Goal: Feedback & Contribution: Contribute content

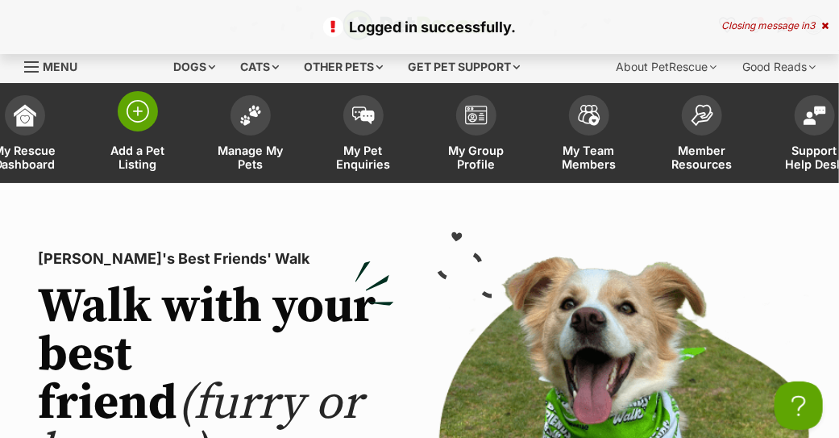
click at [149, 123] on span at bounding box center [138, 111] width 40 height 40
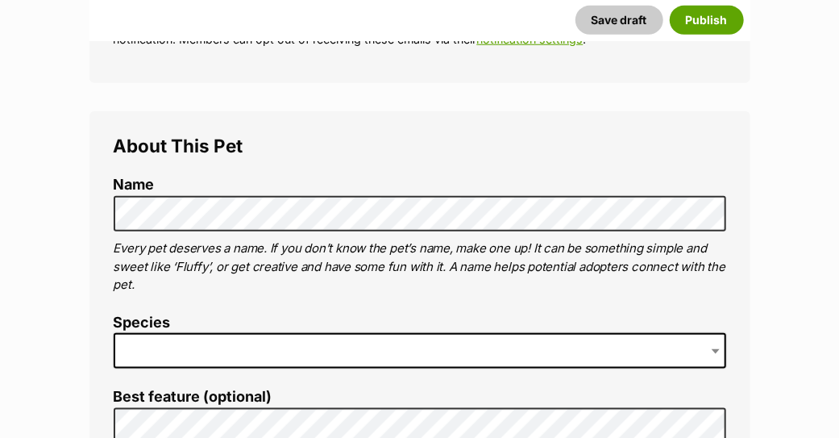
scroll to position [501, 0]
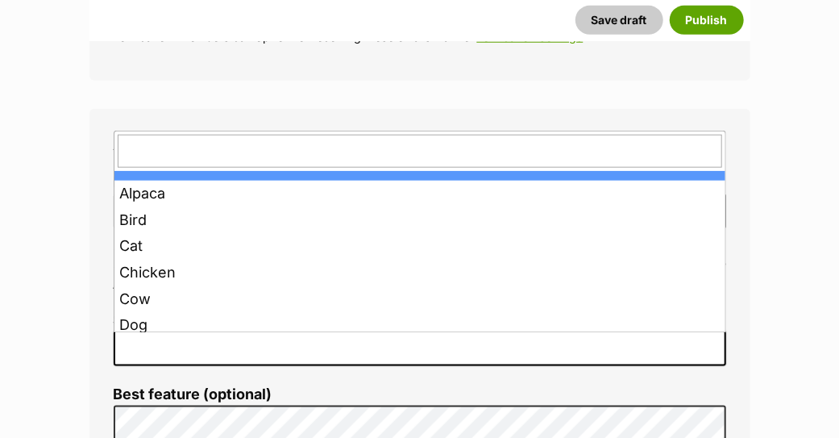
click at [160, 344] on span at bounding box center [420, 348] width 613 height 35
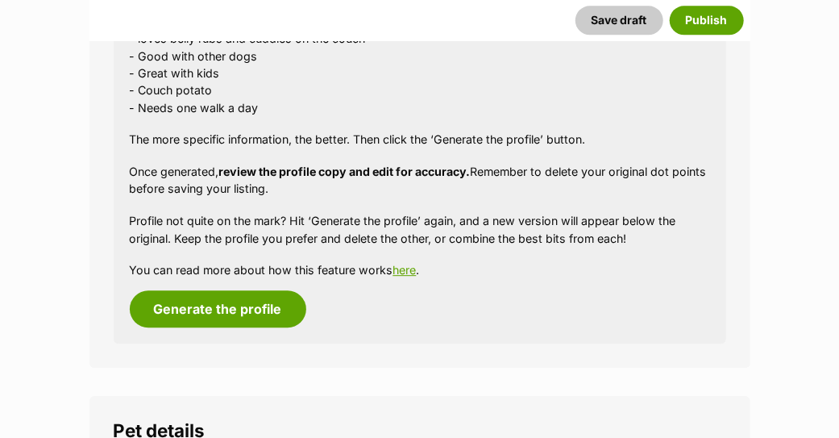
scroll to position [1595, 0]
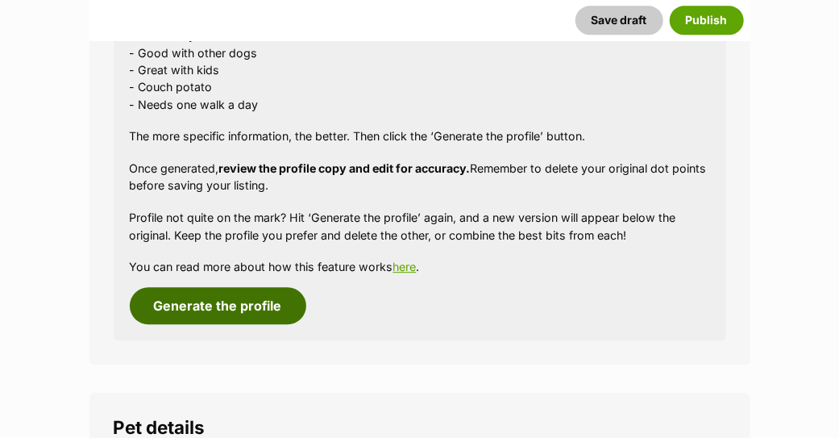
click at [235, 306] on button "Generate the profile" at bounding box center [218, 305] width 177 height 37
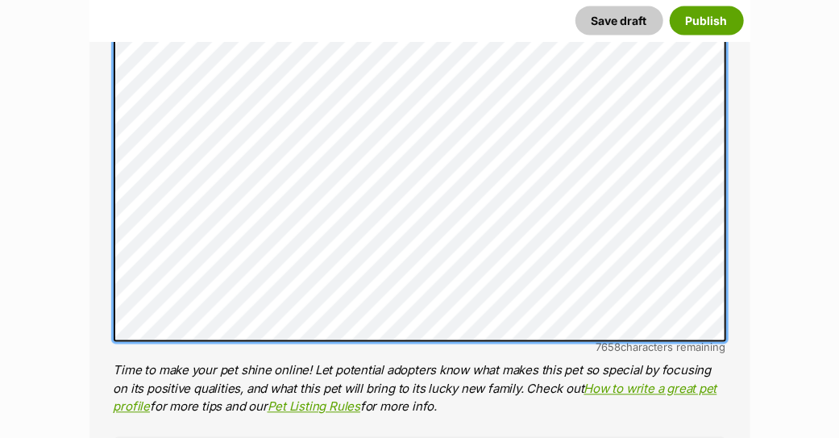
scroll to position [199, 0]
click at [642, 350] on li "Personality 7658 characters remaining Time to make your pet shine online! Let p…" at bounding box center [420, 193] width 613 height 447
